Goal: Transaction & Acquisition: Purchase product/service

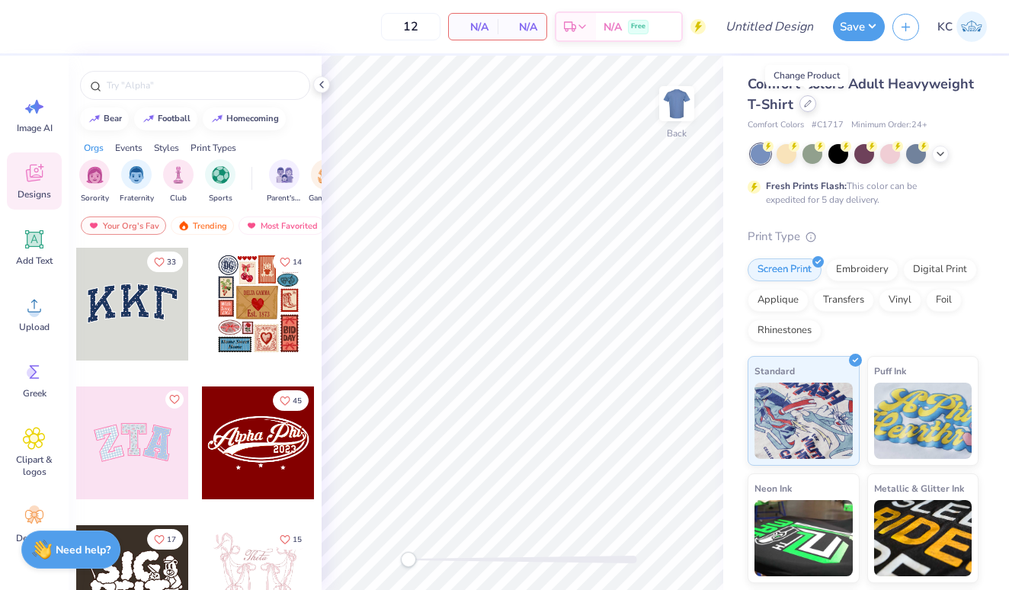
click at [803, 104] on div at bounding box center [807, 103] width 17 height 17
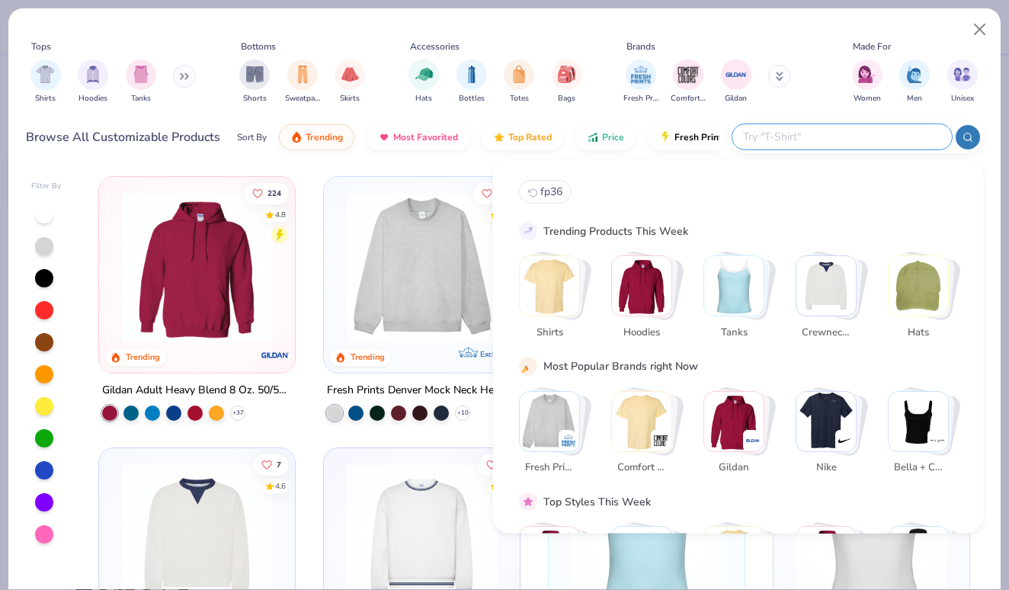
click at [889, 139] on input "text" at bounding box center [842, 137] width 200 height 18
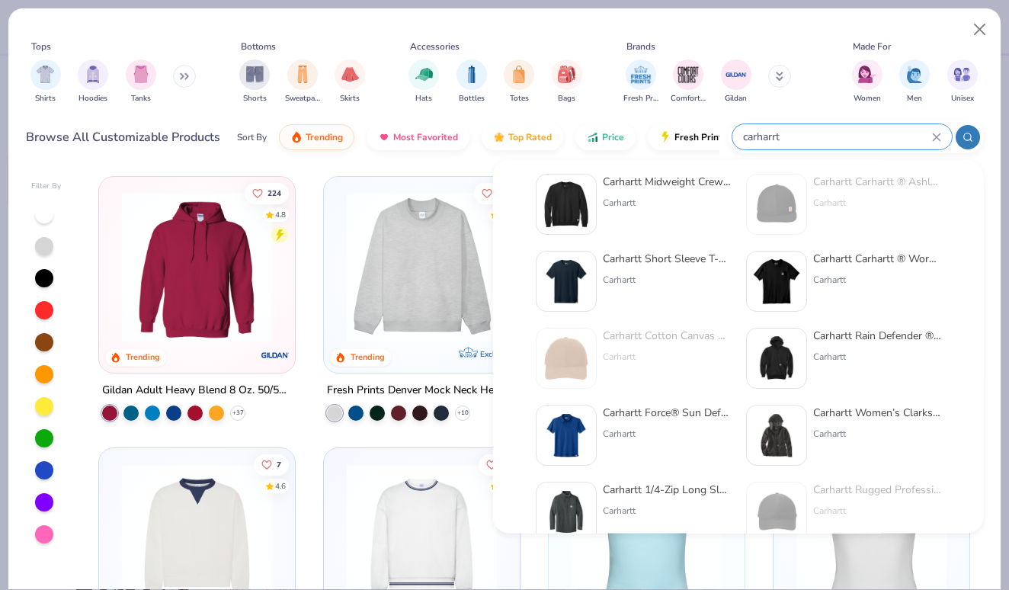
scroll to position [173, 0]
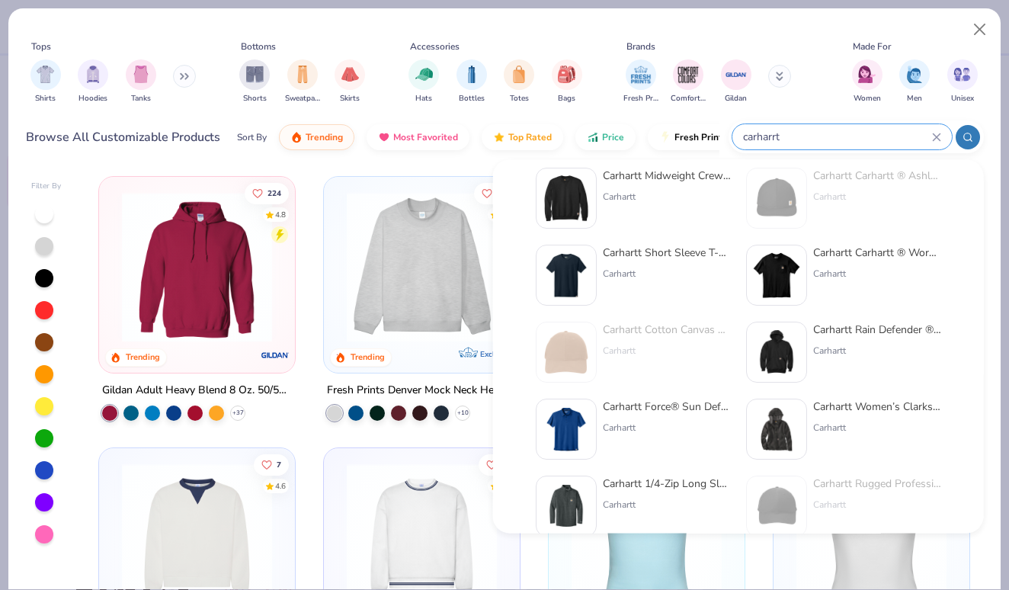
type input "carharrt"
click at [793, 275] on img at bounding box center [776, 275] width 47 height 47
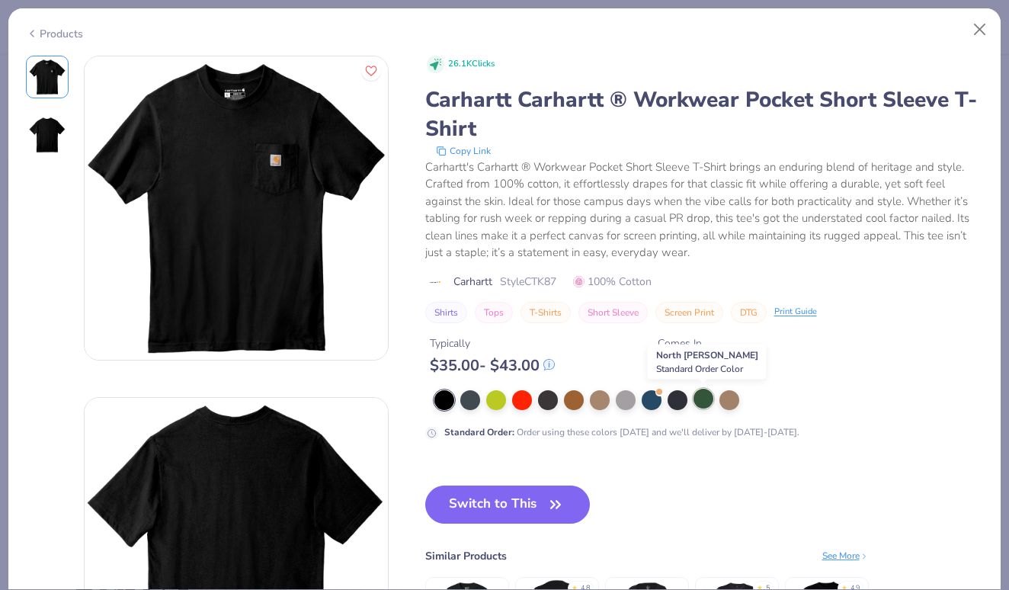
click at [700, 399] on div at bounding box center [704, 399] width 20 height 20
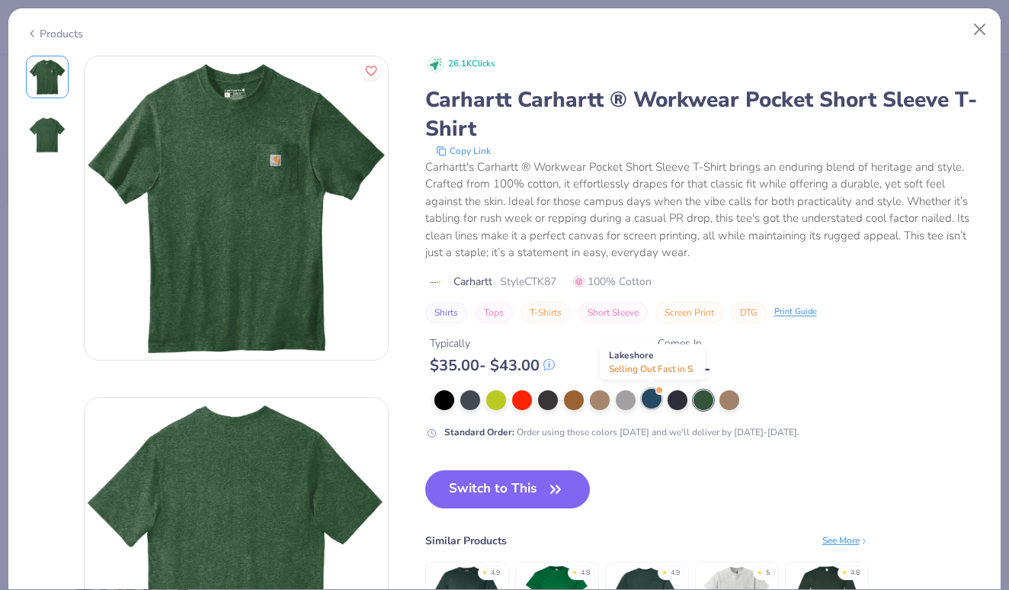
click at [654, 396] on div at bounding box center [652, 399] width 20 height 20
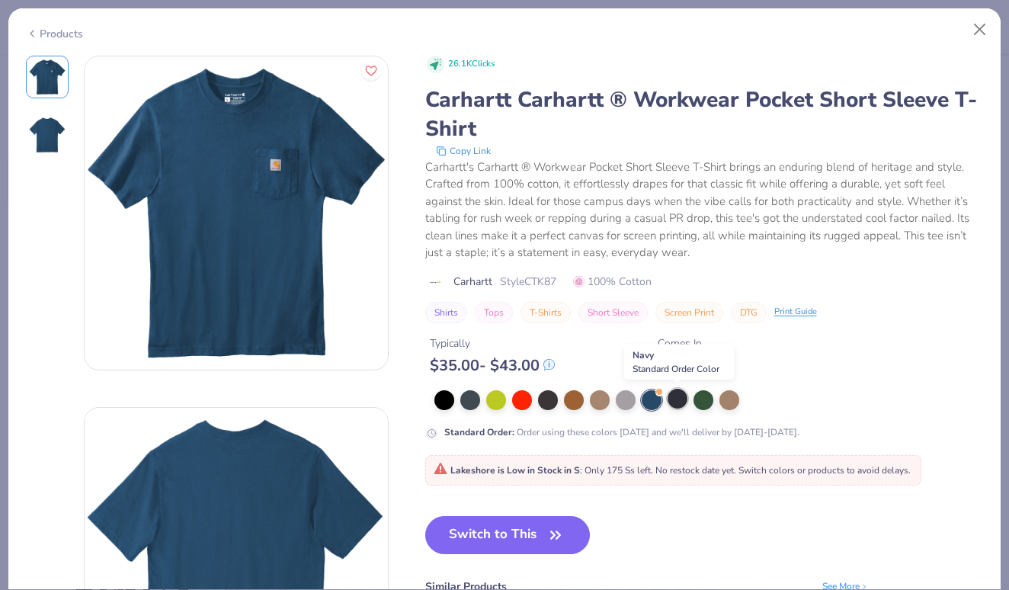
click at [675, 399] on div at bounding box center [678, 399] width 20 height 20
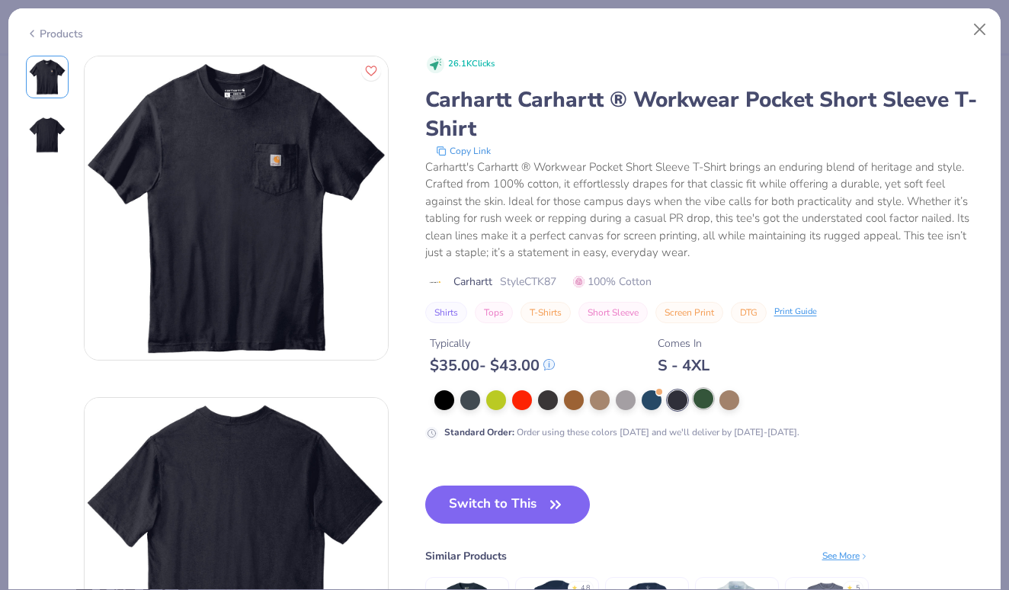
click at [708, 402] on div at bounding box center [704, 399] width 20 height 20
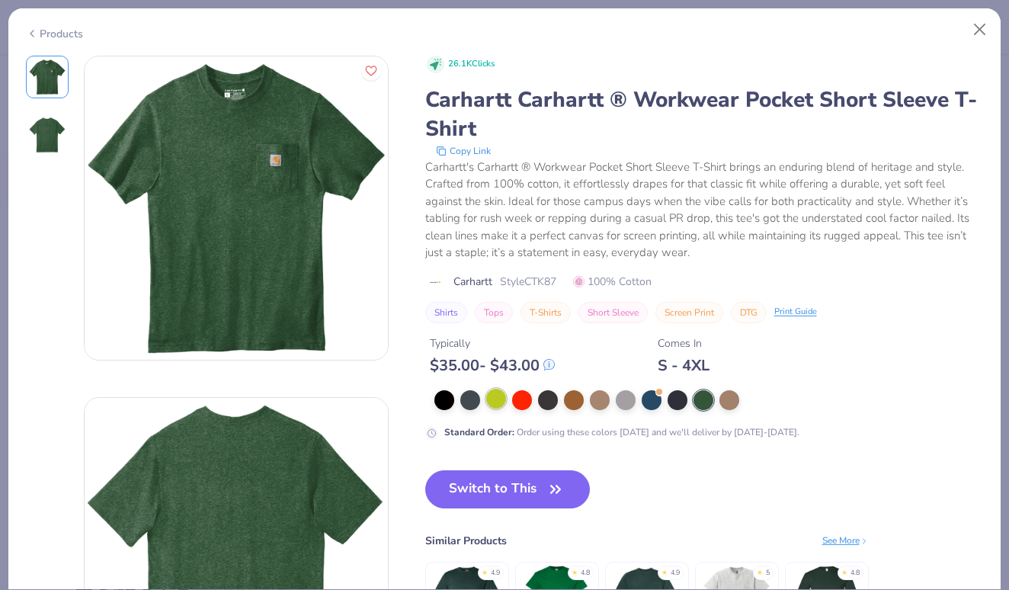
click at [504, 393] on div at bounding box center [496, 399] width 20 height 20
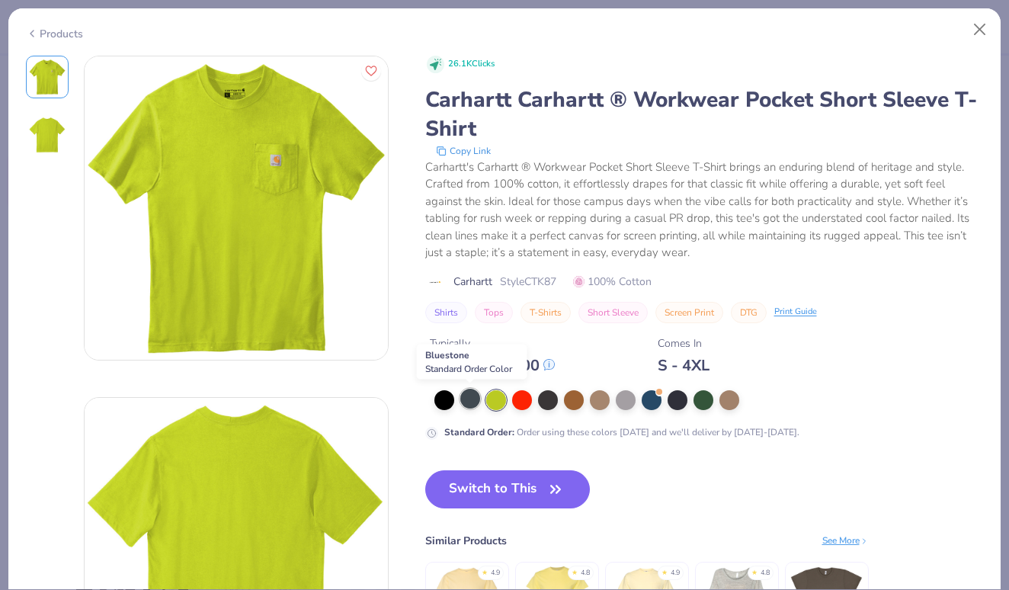
click at [473, 393] on div at bounding box center [470, 399] width 20 height 20
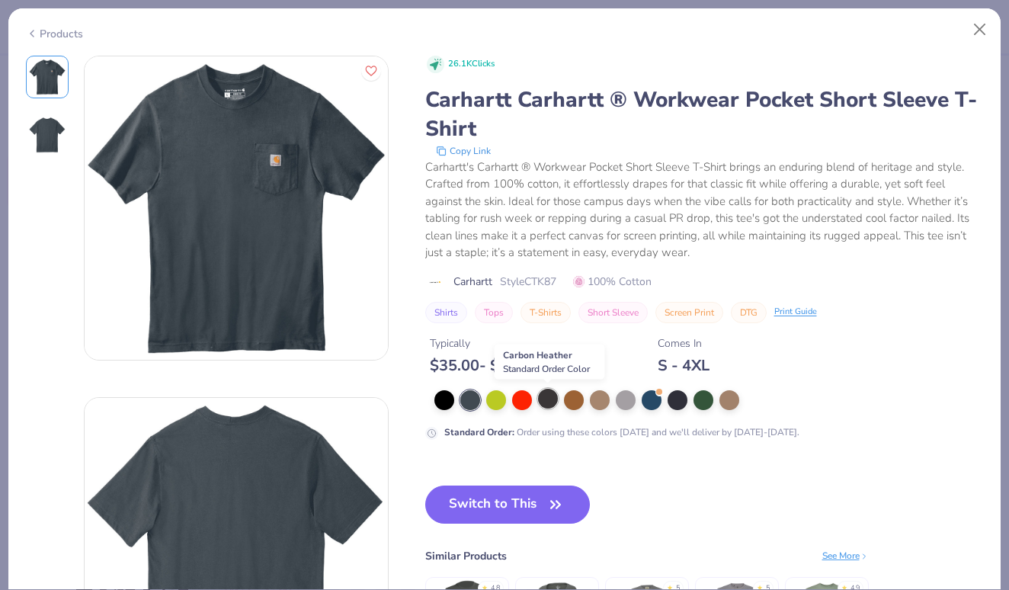
click at [548, 403] on div at bounding box center [548, 399] width 20 height 20
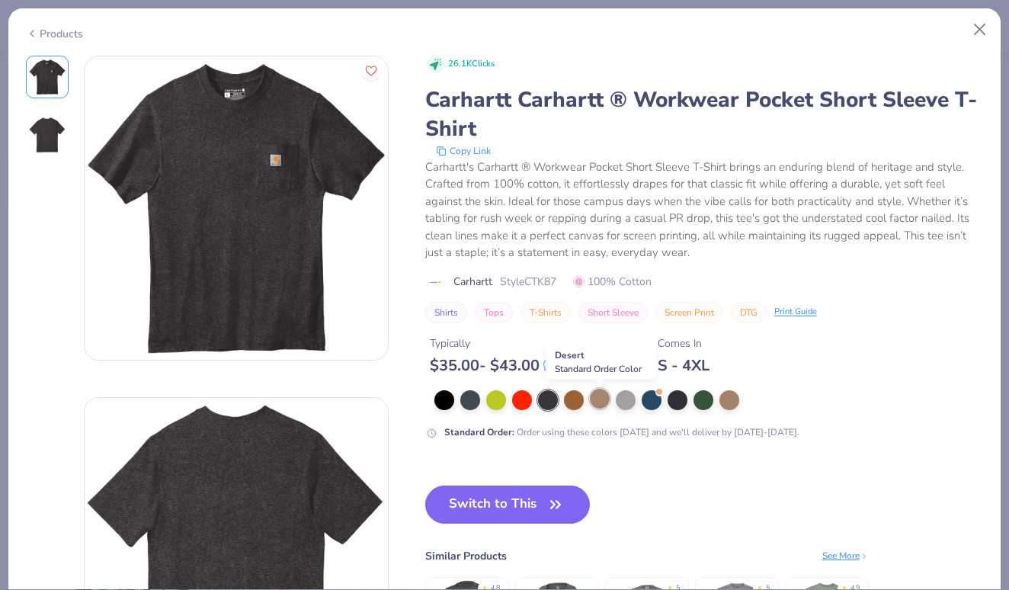
click at [591, 405] on div at bounding box center [600, 399] width 20 height 20
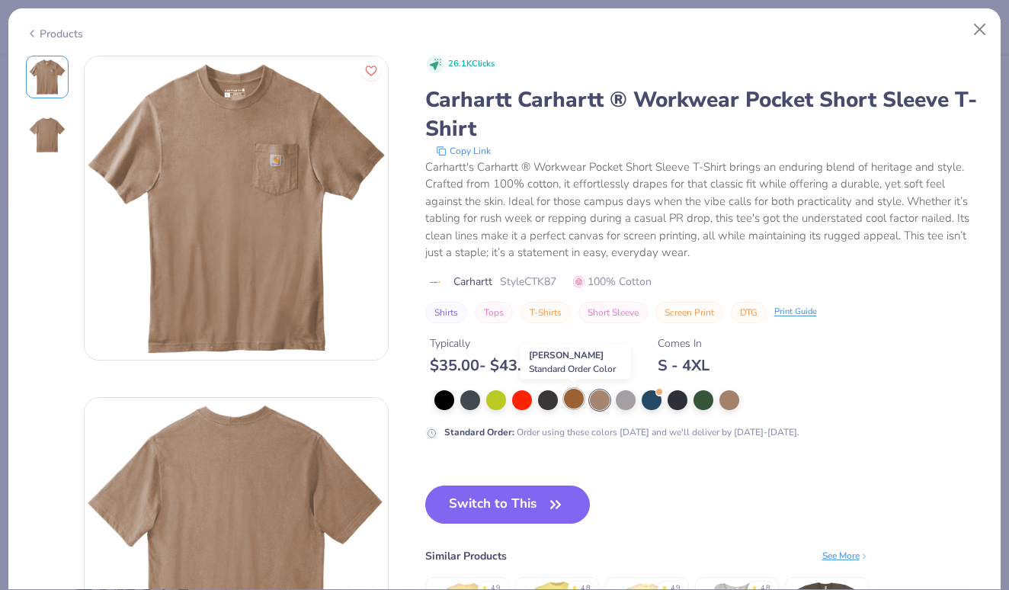
click at [578, 401] on div at bounding box center [574, 399] width 20 height 20
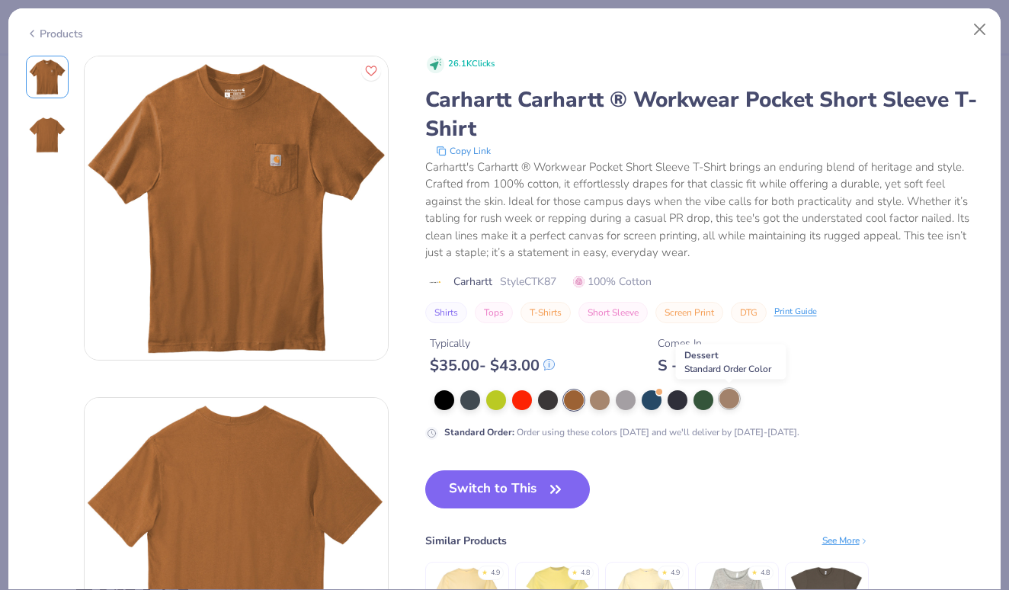
click at [735, 395] on div at bounding box center [729, 399] width 20 height 20
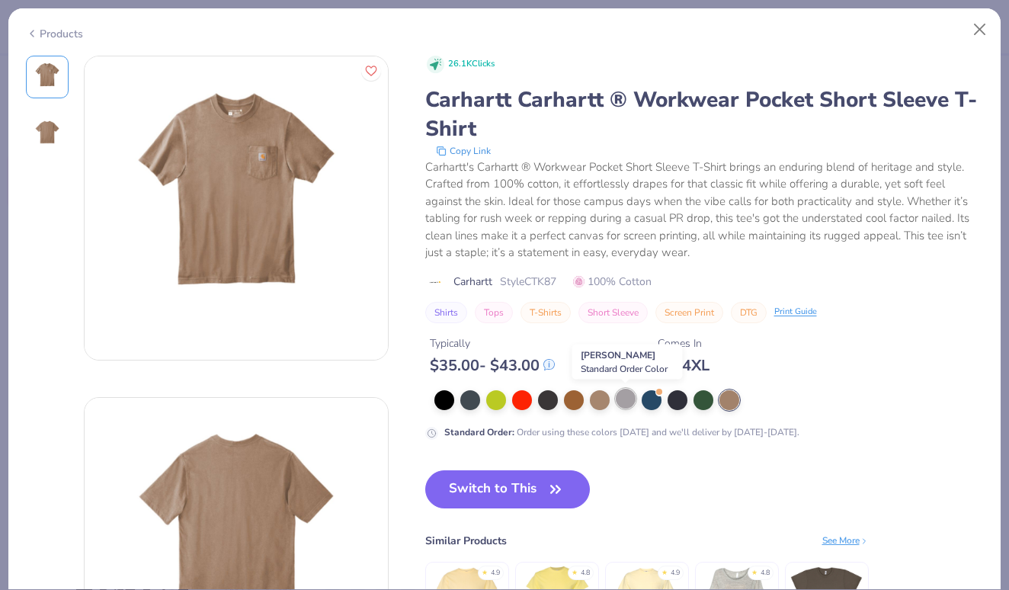
click at [631, 399] on div at bounding box center [626, 399] width 20 height 20
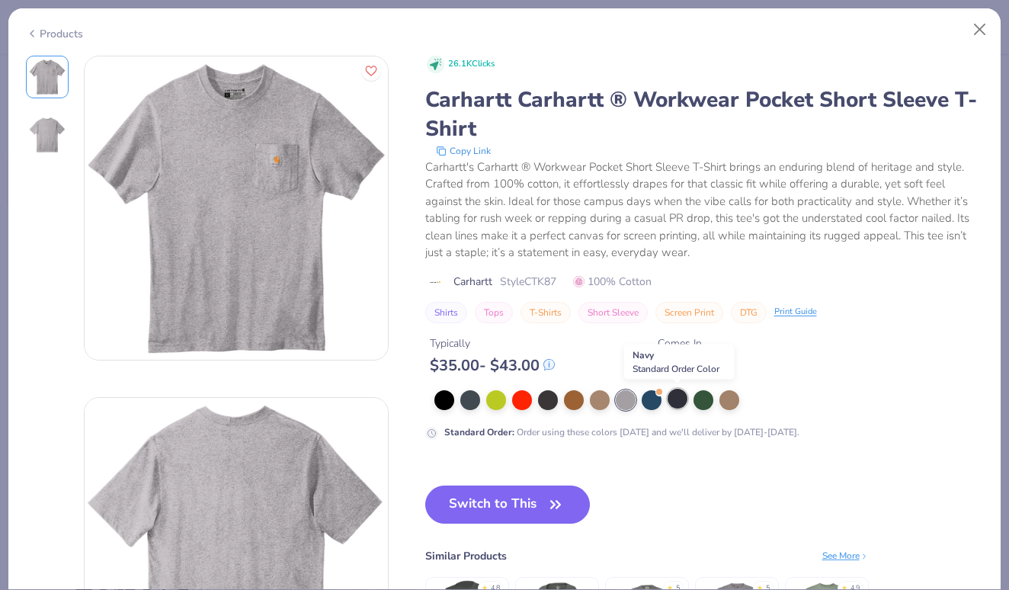
click at [673, 399] on div at bounding box center [678, 399] width 20 height 20
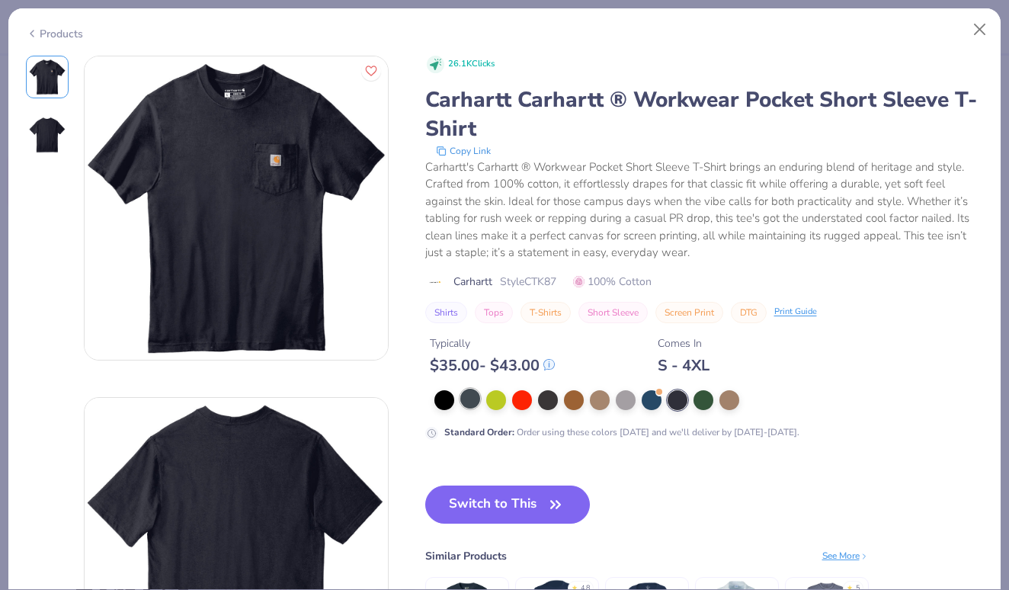
click at [466, 409] on div at bounding box center [470, 399] width 20 height 20
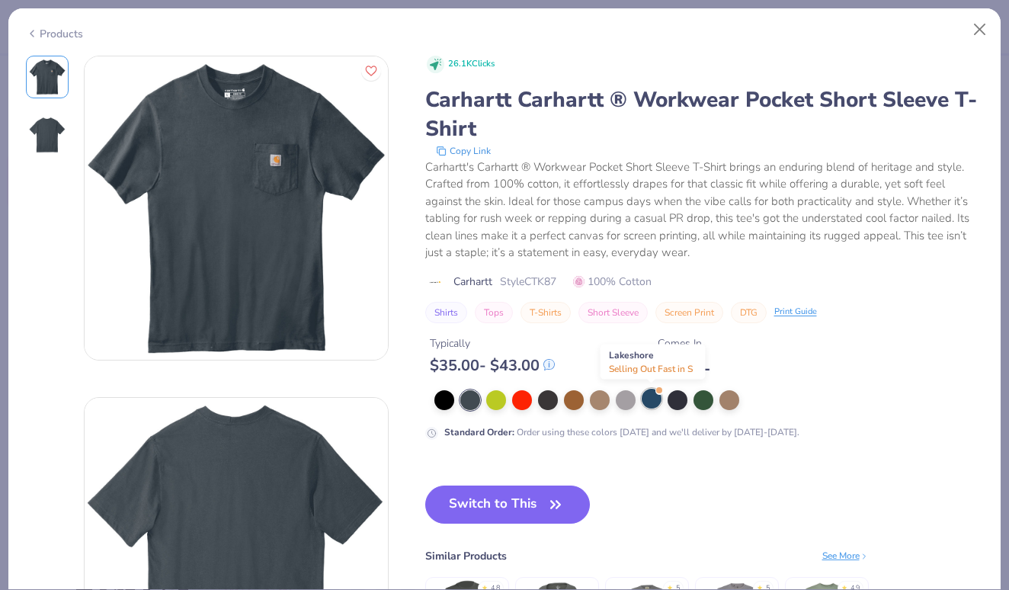
click at [652, 401] on div at bounding box center [652, 399] width 20 height 20
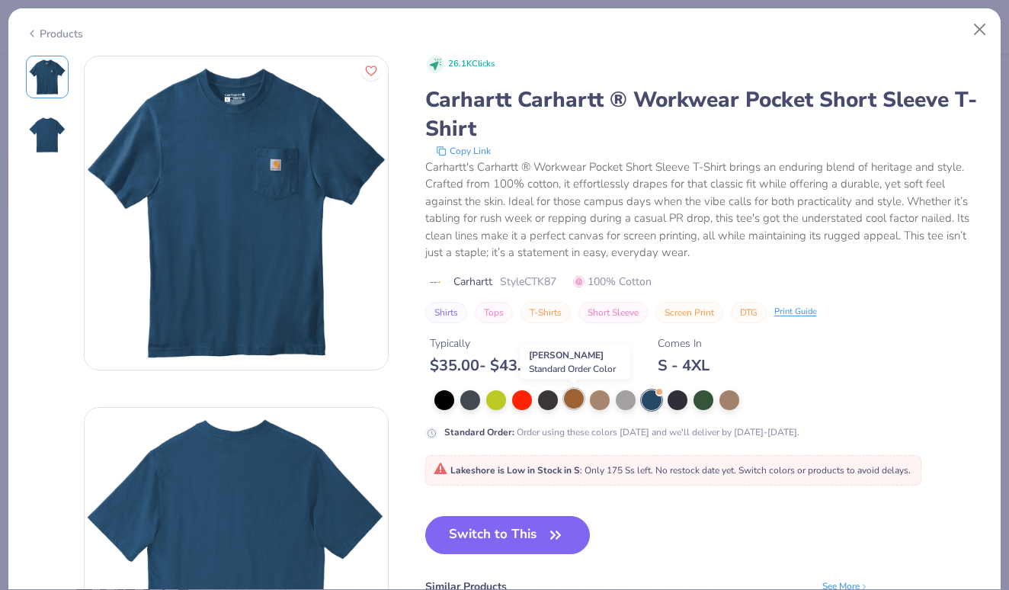
click at [584, 400] on div at bounding box center [574, 399] width 20 height 20
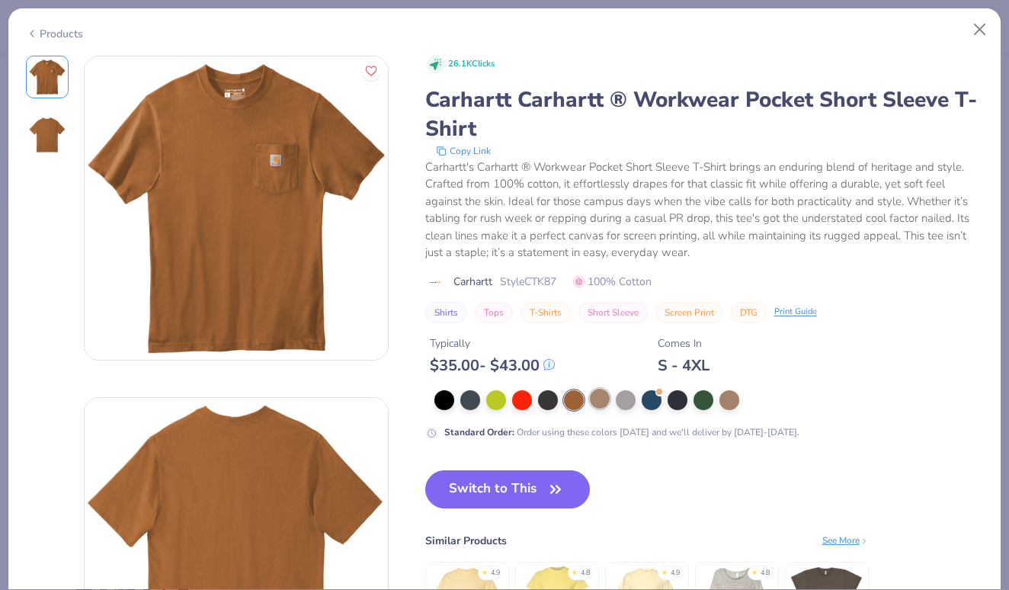
click at [599, 396] on div at bounding box center [600, 399] width 20 height 20
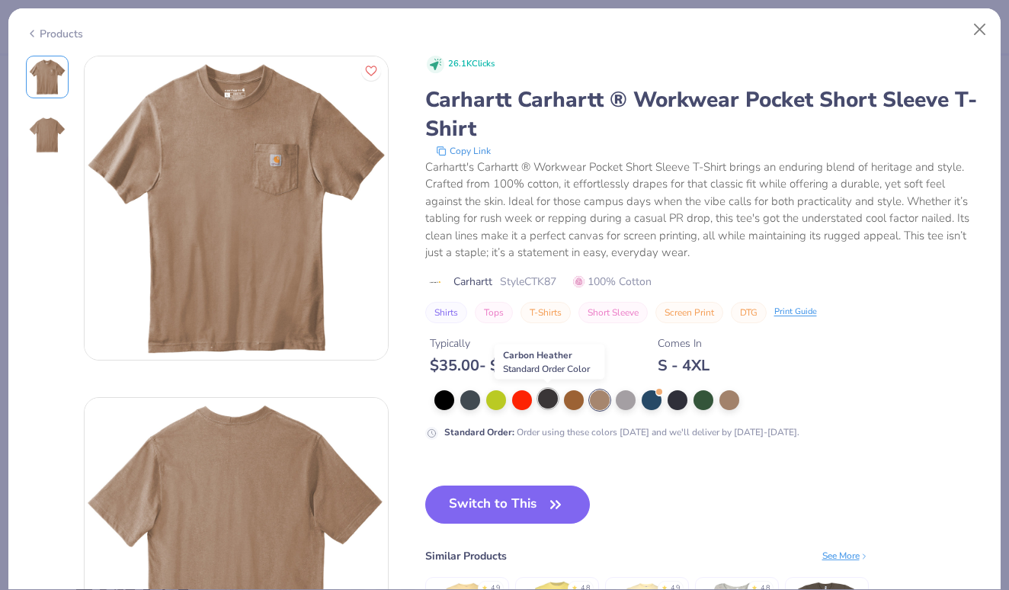
click at [549, 401] on div at bounding box center [548, 399] width 20 height 20
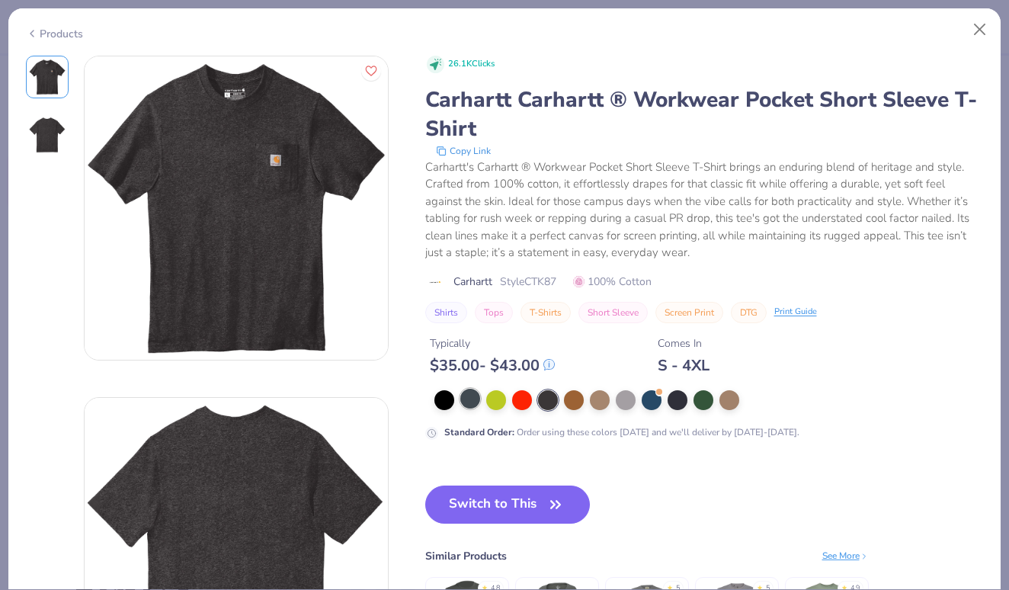
click at [460, 397] on div at bounding box center [470, 399] width 20 height 20
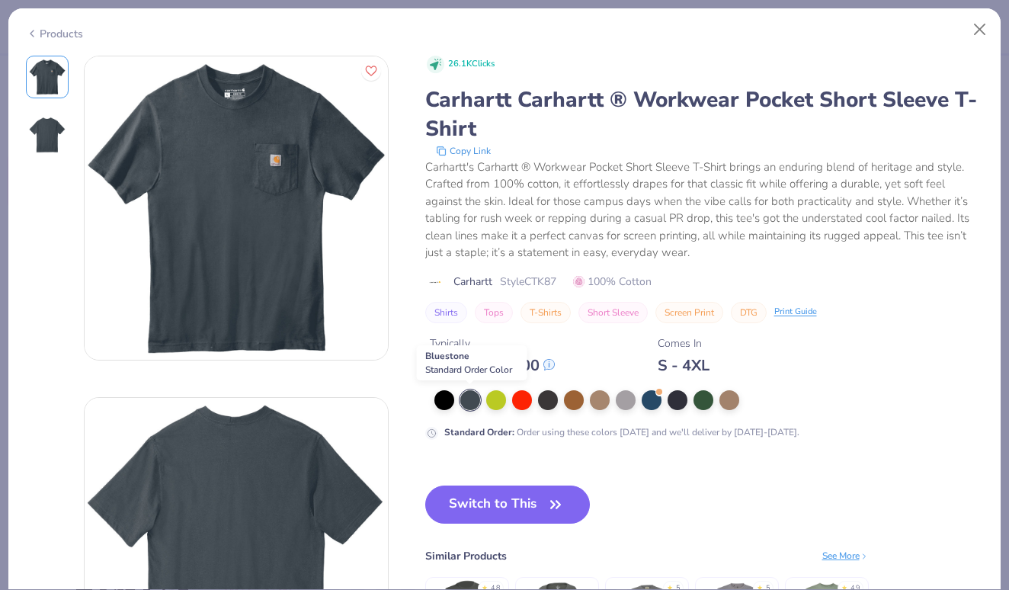
click at [469, 397] on div at bounding box center [470, 400] width 20 height 20
click at [441, 397] on div at bounding box center [444, 399] width 20 height 20
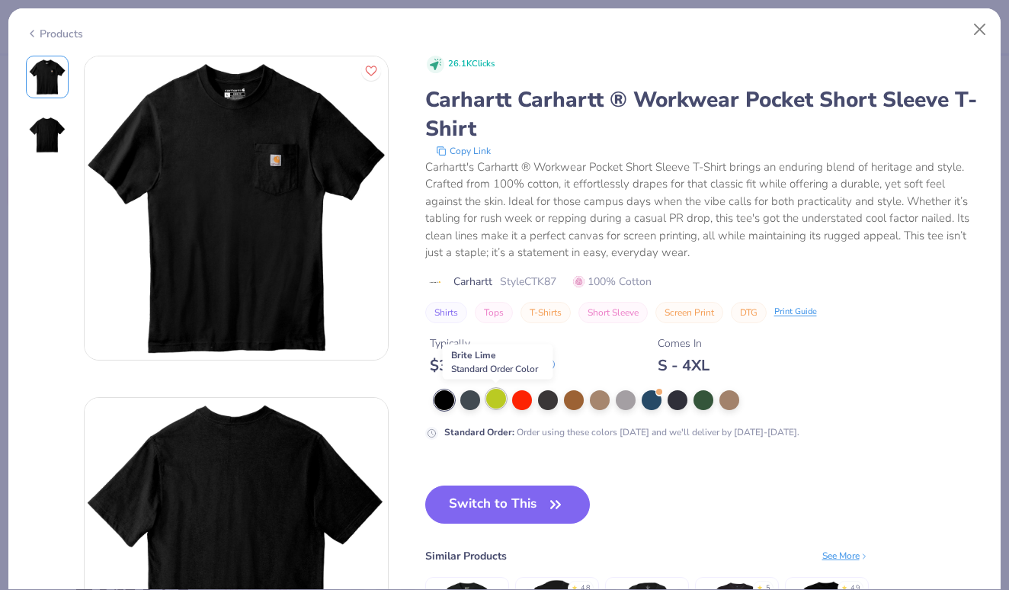
click at [501, 401] on div at bounding box center [496, 399] width 20 height 20
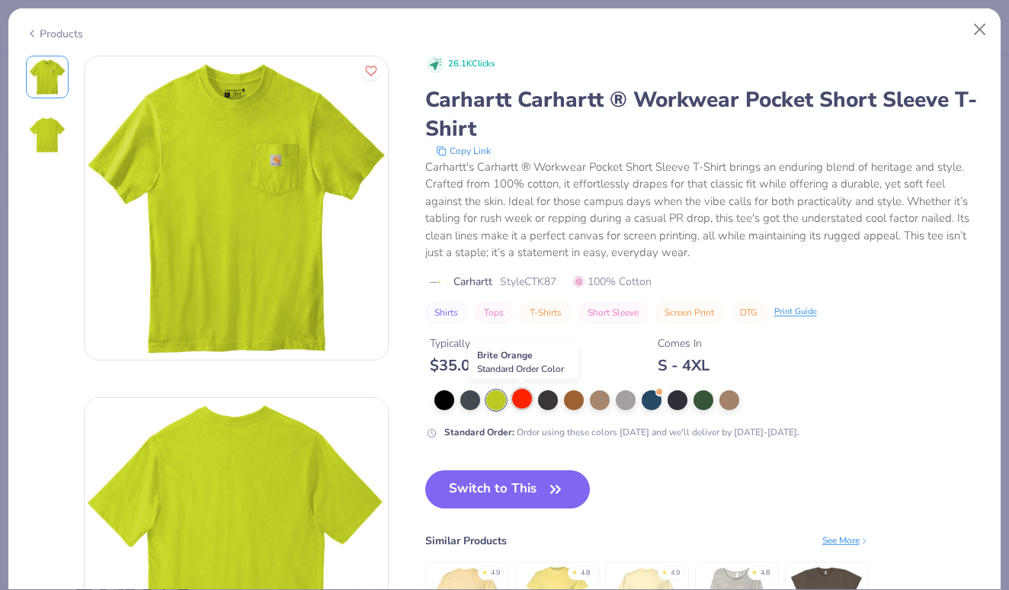
click at [527, 403] on div at bounding box center [522, 399] width 20 height 20
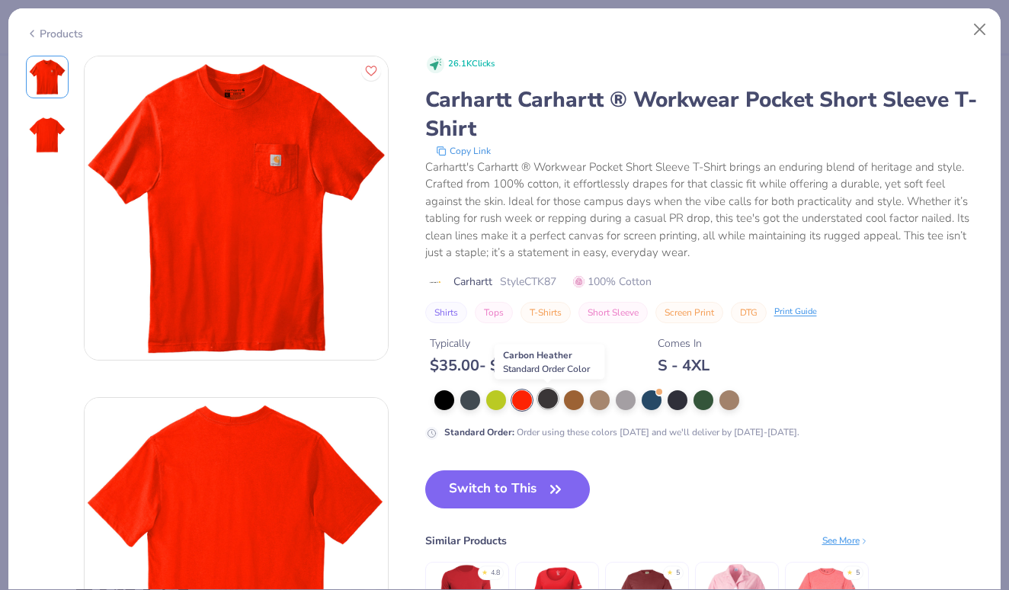
click at [555, 408] on div at bounding box center [548, 399] width 20 height 20
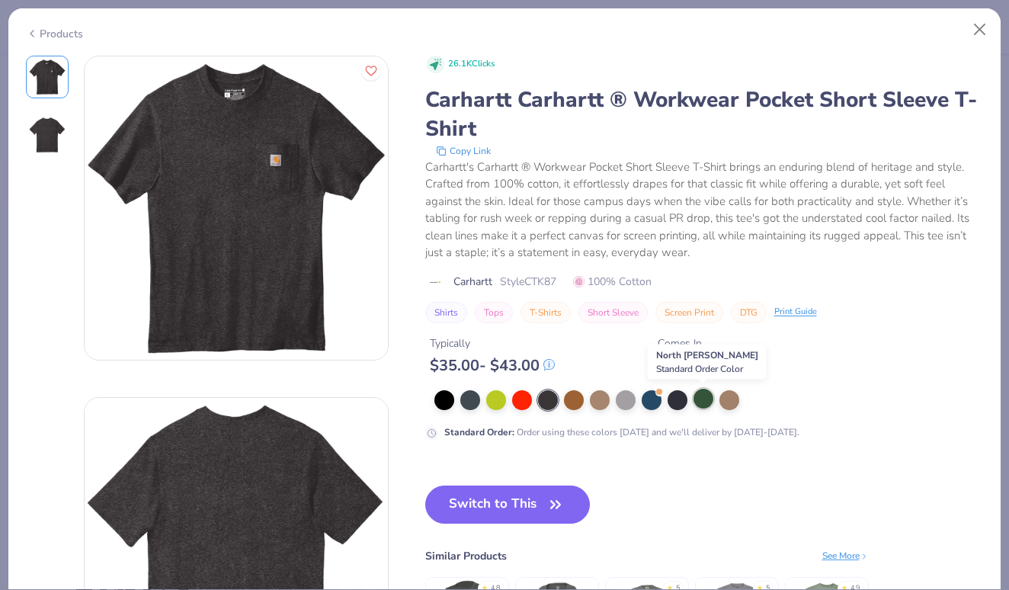
click at [706, 407] on div at bounding box center [704, 399] width 20 height 20
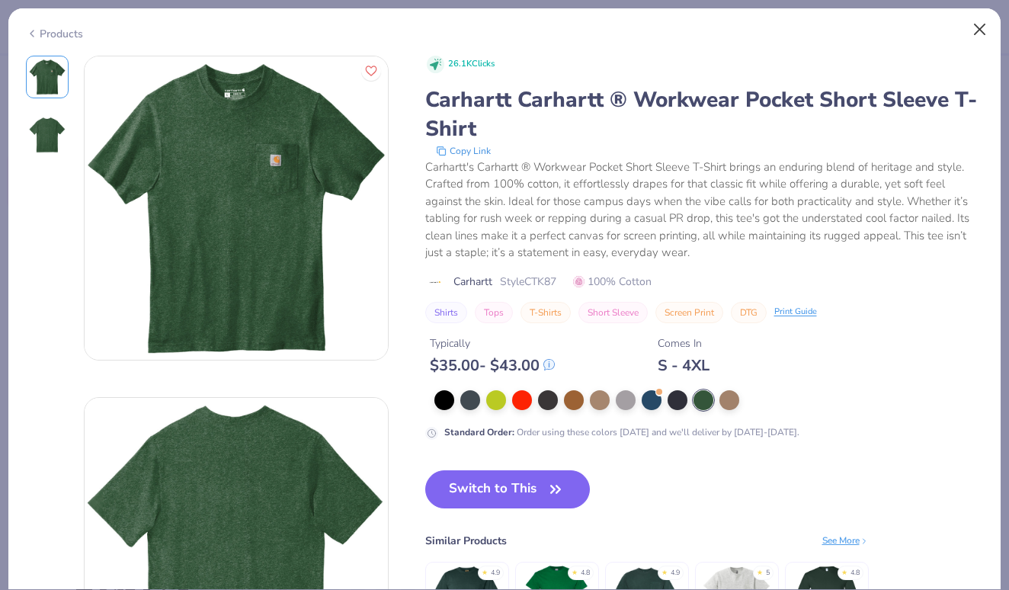
click at [979, 27] on button "Close" at bounding box center [980, 29] width 29 height 29
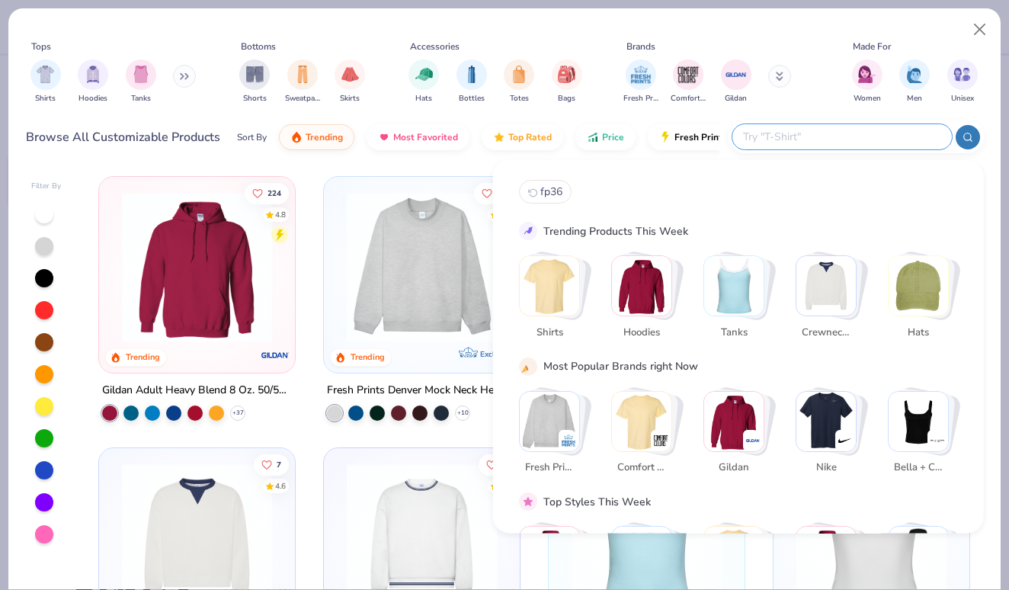
click at [844, 139] on input "text" at bounding box center [842, 137] width 200 height 18
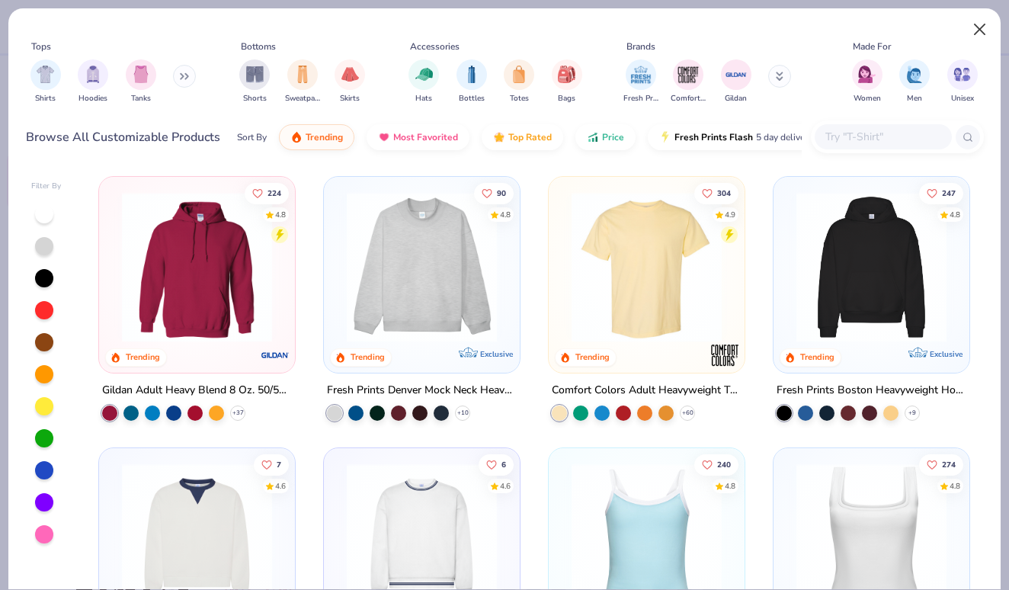
click at [976, 29] on button "Close" at bounding box center [980, 29] width 29 height 29
